Goal: Navigation & Orientation: Find specific page/section

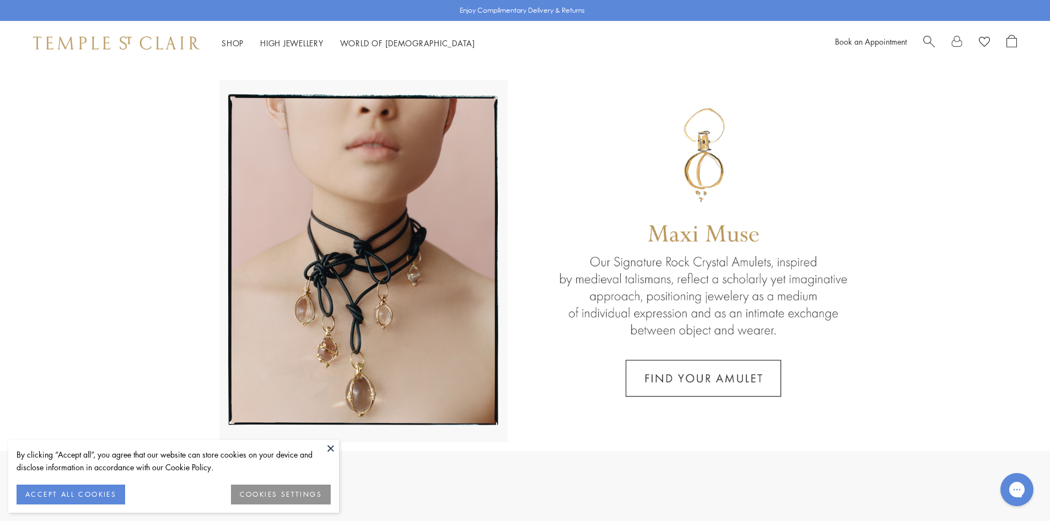
click at [67, 492] on button "ACCEPT ALL COOKIES" at bounding box center [71, 494] width 109 height 20
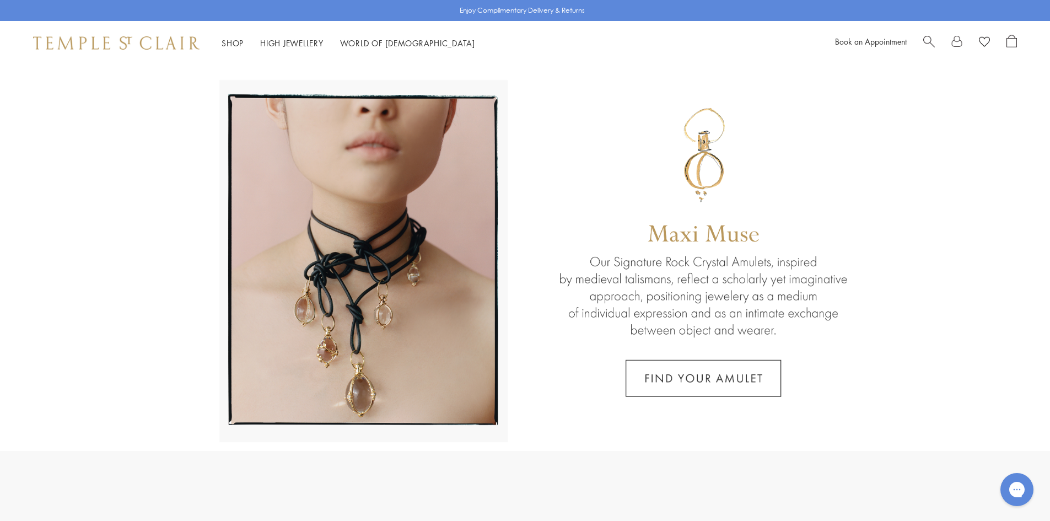
click at [666, 375] on link at bounding box center [525, 258] width 1050 height 386
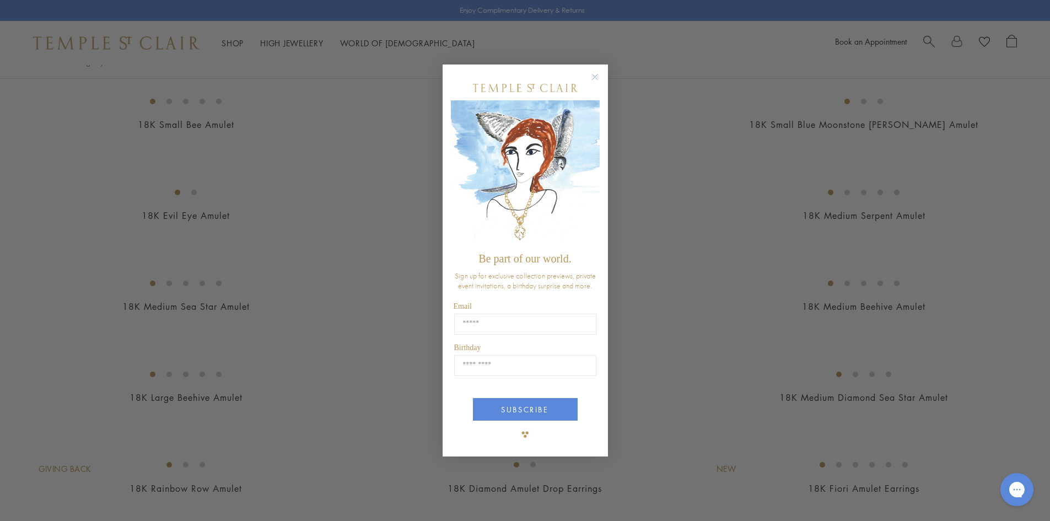
scroll to position [1818, 0]
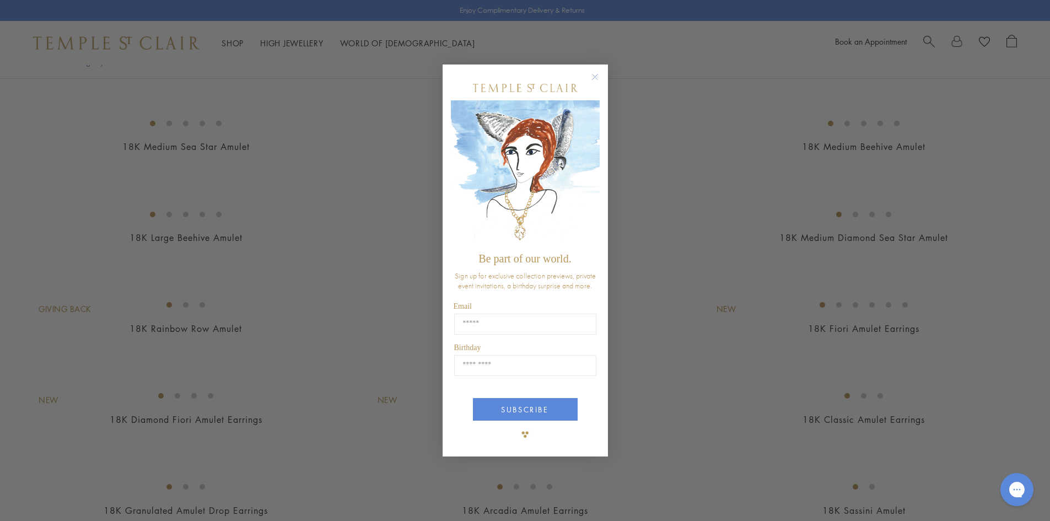
click at [593, 71] on circle "Close dialog" at bounding box center [594, 76] width 13 height 13
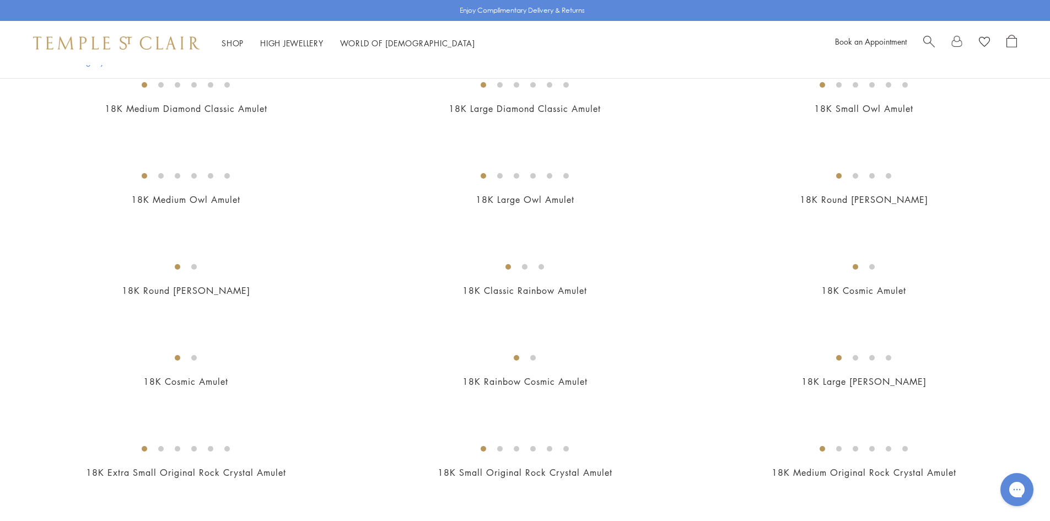
scroll to position [0, 0]
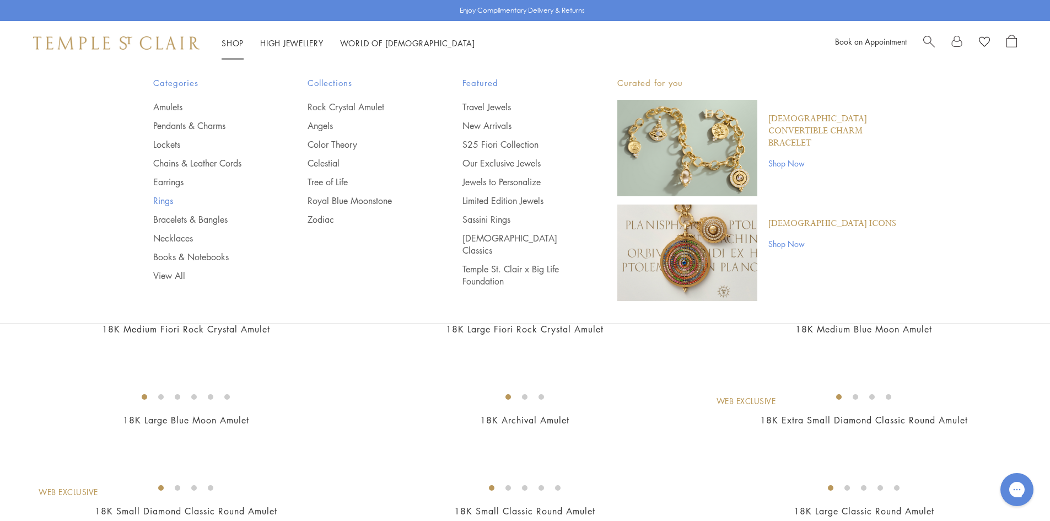
click at [153, 198] on link "Rings" at bounding box center [208, 201] width 111 height 12
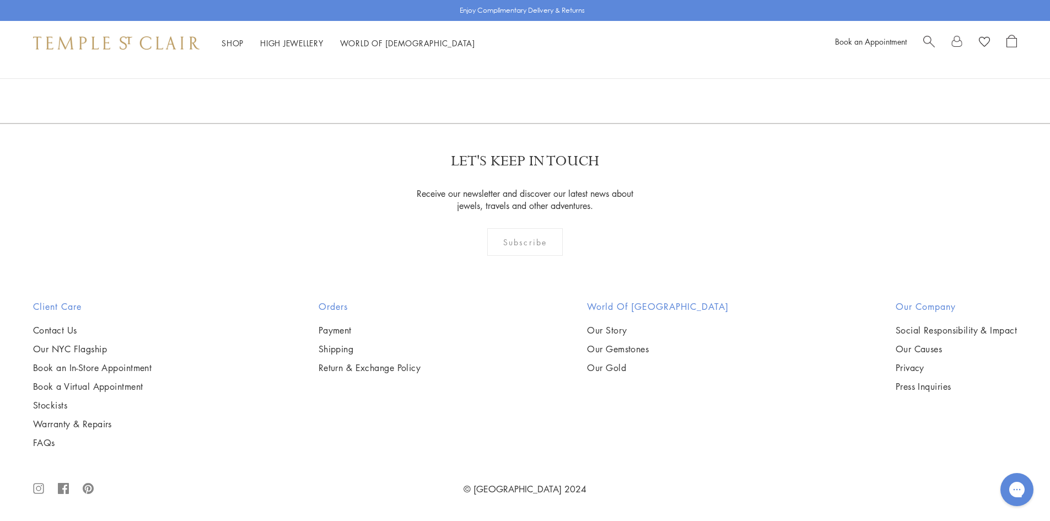
scroll to position [5235, 0]
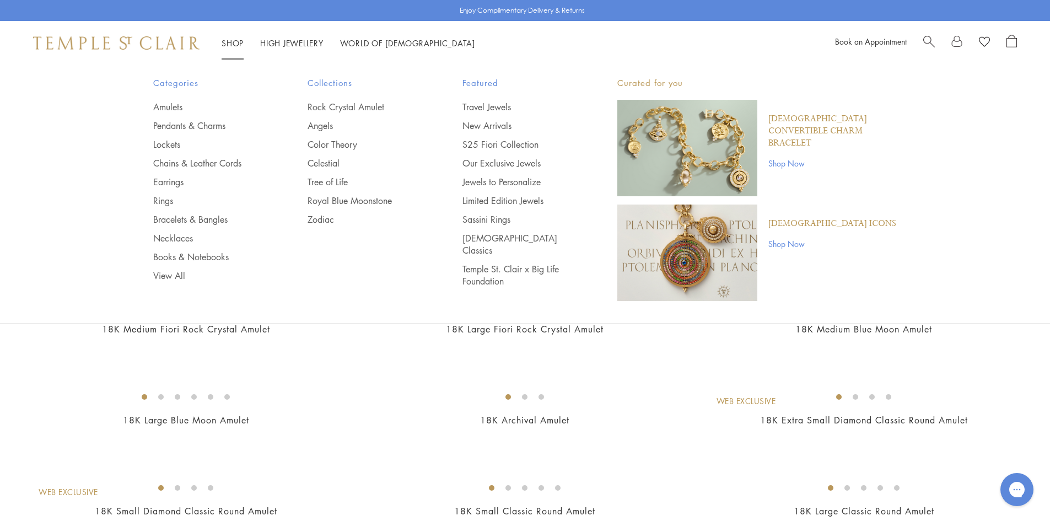
click at [136, 40] on img at bounding box center [116, 42] width 166 height 13
